Goal: Information Seeking & Learning: Check status

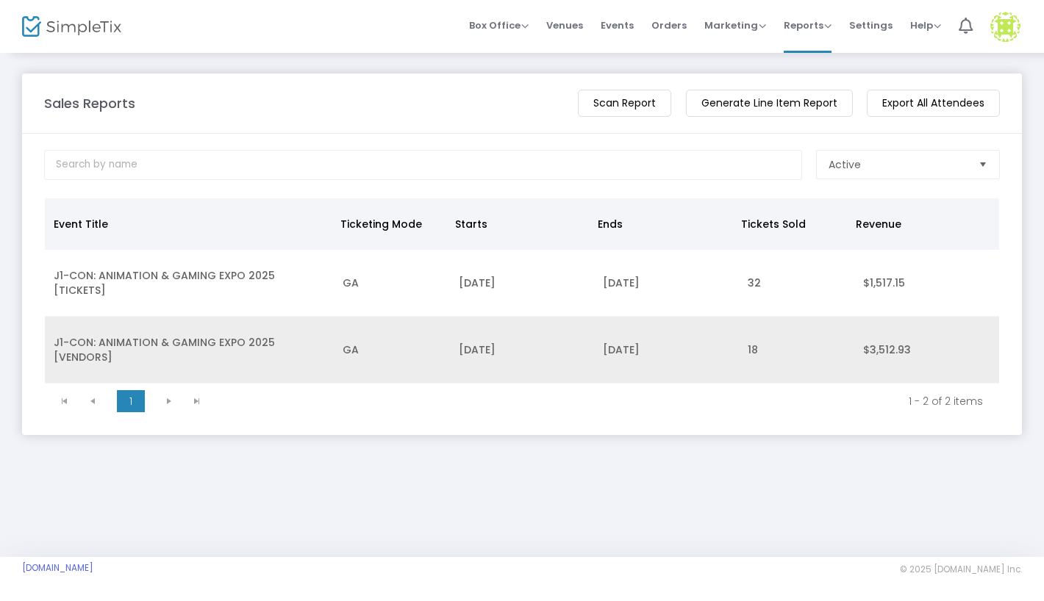
click at [297, 328] on td "J1-CON: ANIMATION & GAMING EXPO 2025 [VENDORS]" at bounding box center [189, 350] width 289 height 67
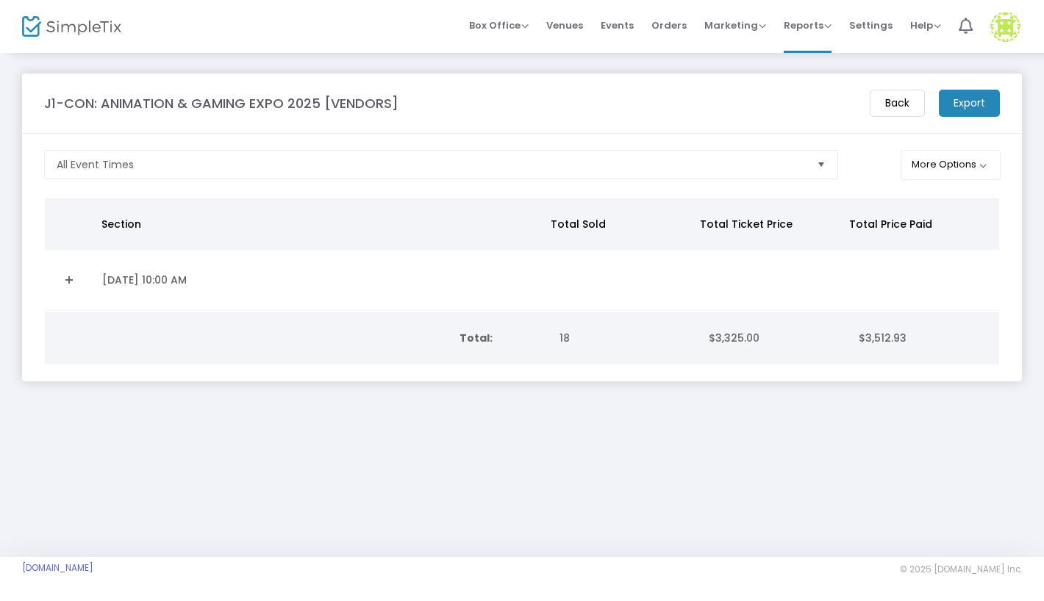
click at [276, 324] on td "Total:" at bounding box center [298, 338] width 506 height 52
click at [559, 337] on span "18" at bounding box center [564, 338] width 10 height 15
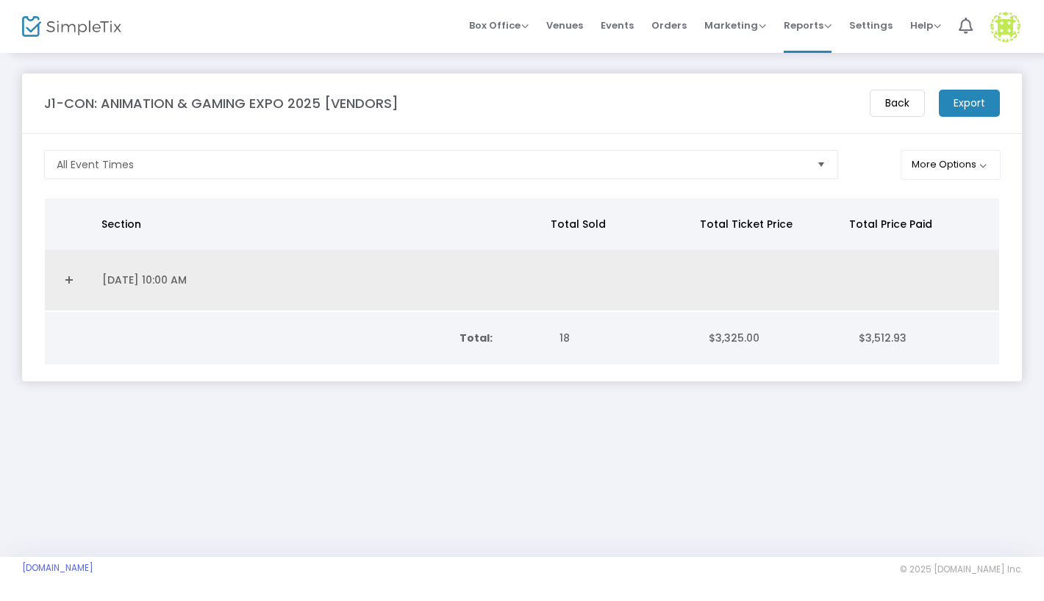
click at [450, 288] on td "[DATE] 10:00 AM" at bounding box center [319, 280] width 453 height 61
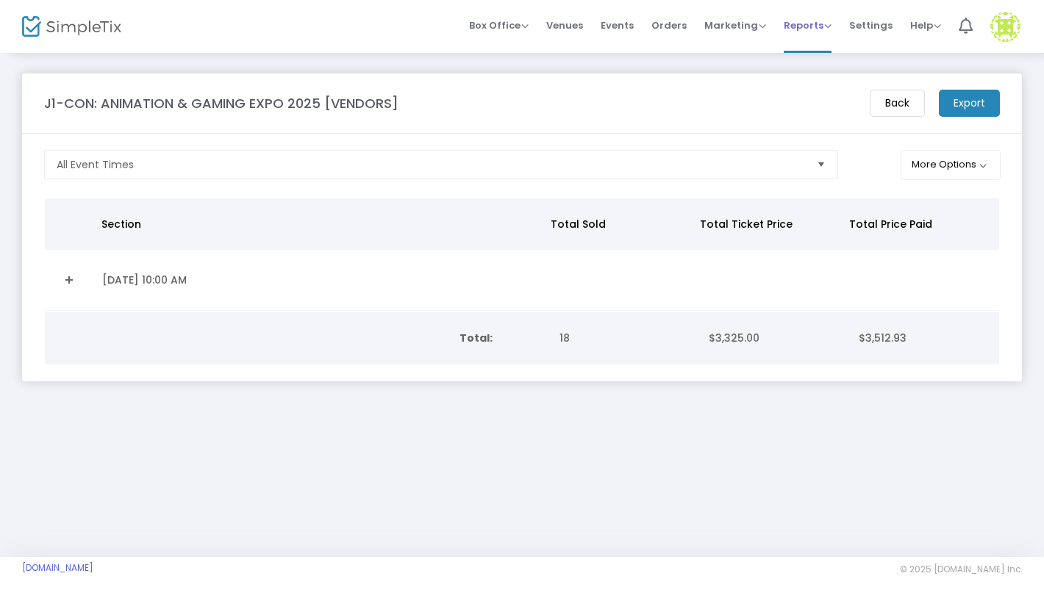
click at [793, 30] on span "Reports" at bounding box center [807, 25] width 48 height 14
click at [806, 71] on li "Sales Reports" at bounding box center [831, 78] width 96 height 29
click at [502, 25] on span "Box Office" at bounding box center [499, 25] width 60 height 14
click at [628, 28] on span "Events" at bounding box center [616, 25] width 33 height 37
